Goal: Task Accomplishment & Management: Manage account settings

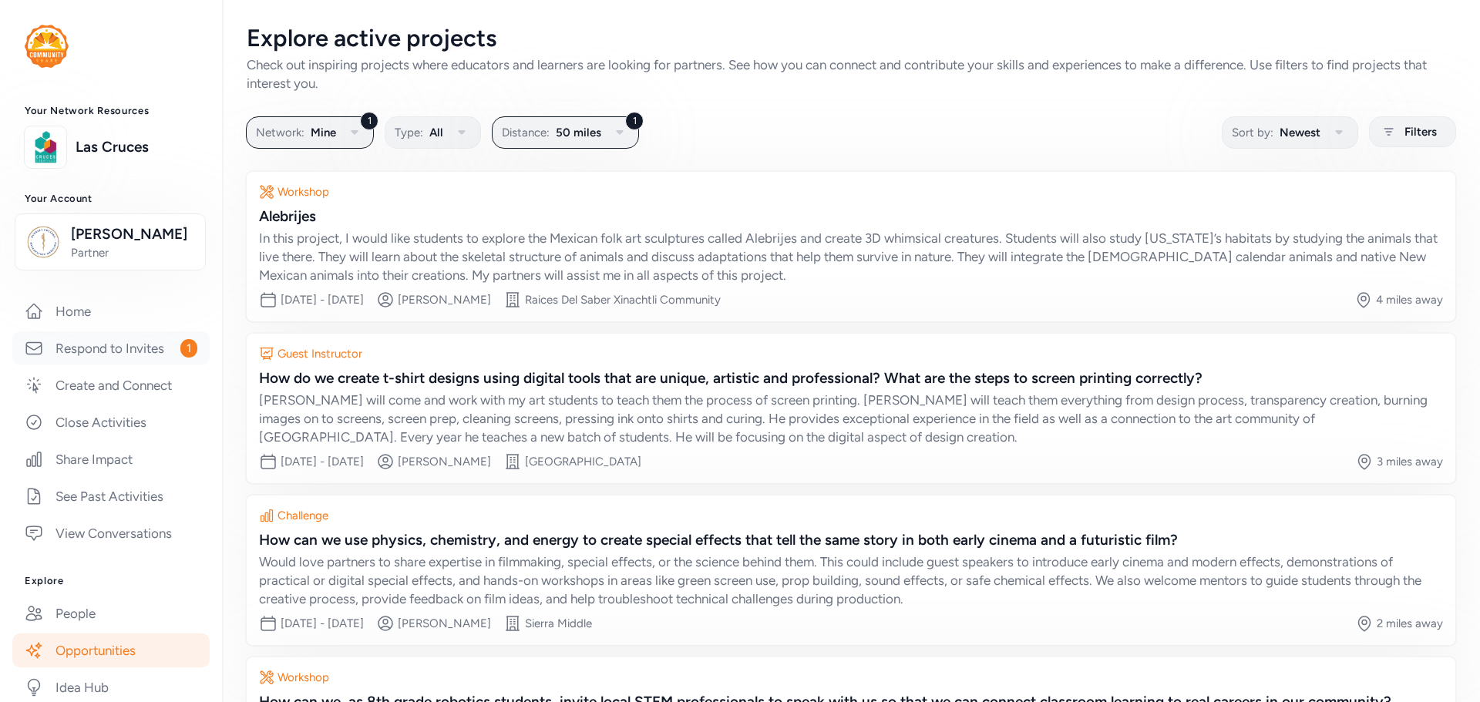
click at [90, 348] on link "Respond to Invites 1" at bounding box center [110, 348] width 197 height 34
